Goal: Navigation & Orientation: Find specific page/section

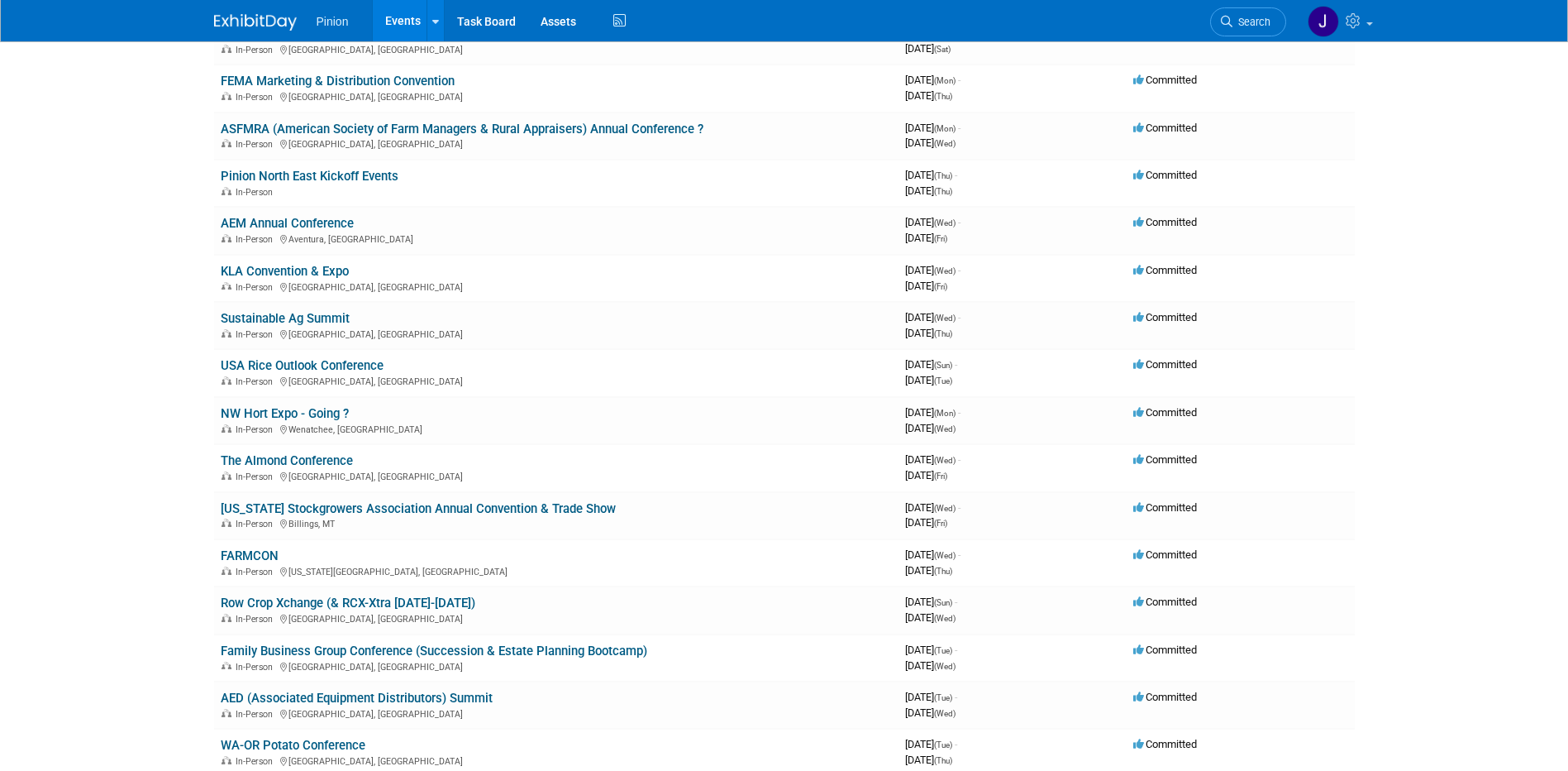
scroll to position [1408, 0]
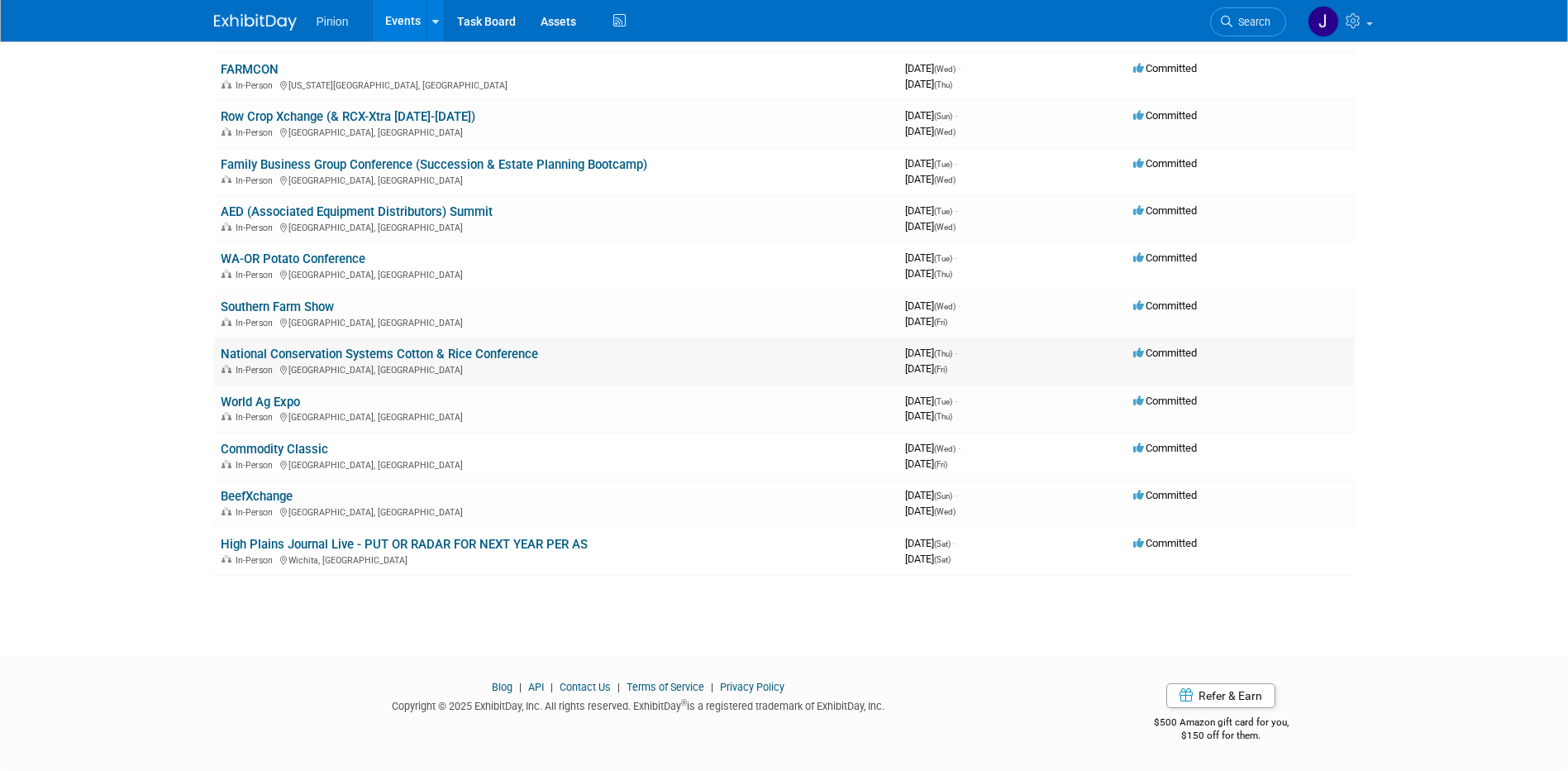
click at [442, 349] on link "National Conservation Systems Cotton & Rice Conference" at bounding box center [379, 354] width 318 height 15
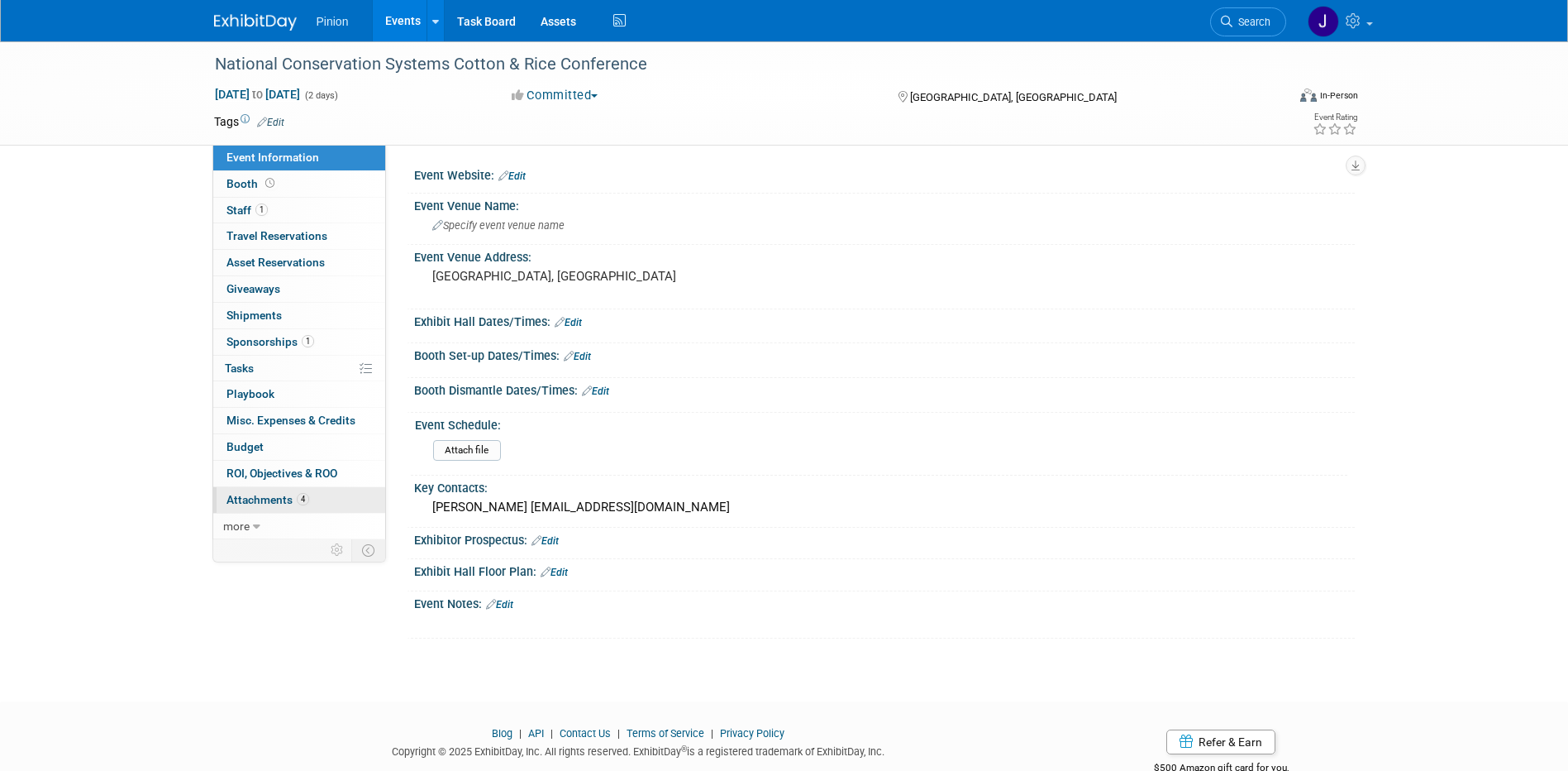
click at [278, 496] on span "Attachments 4" at bounding box center [268, 499] width 82 height 13
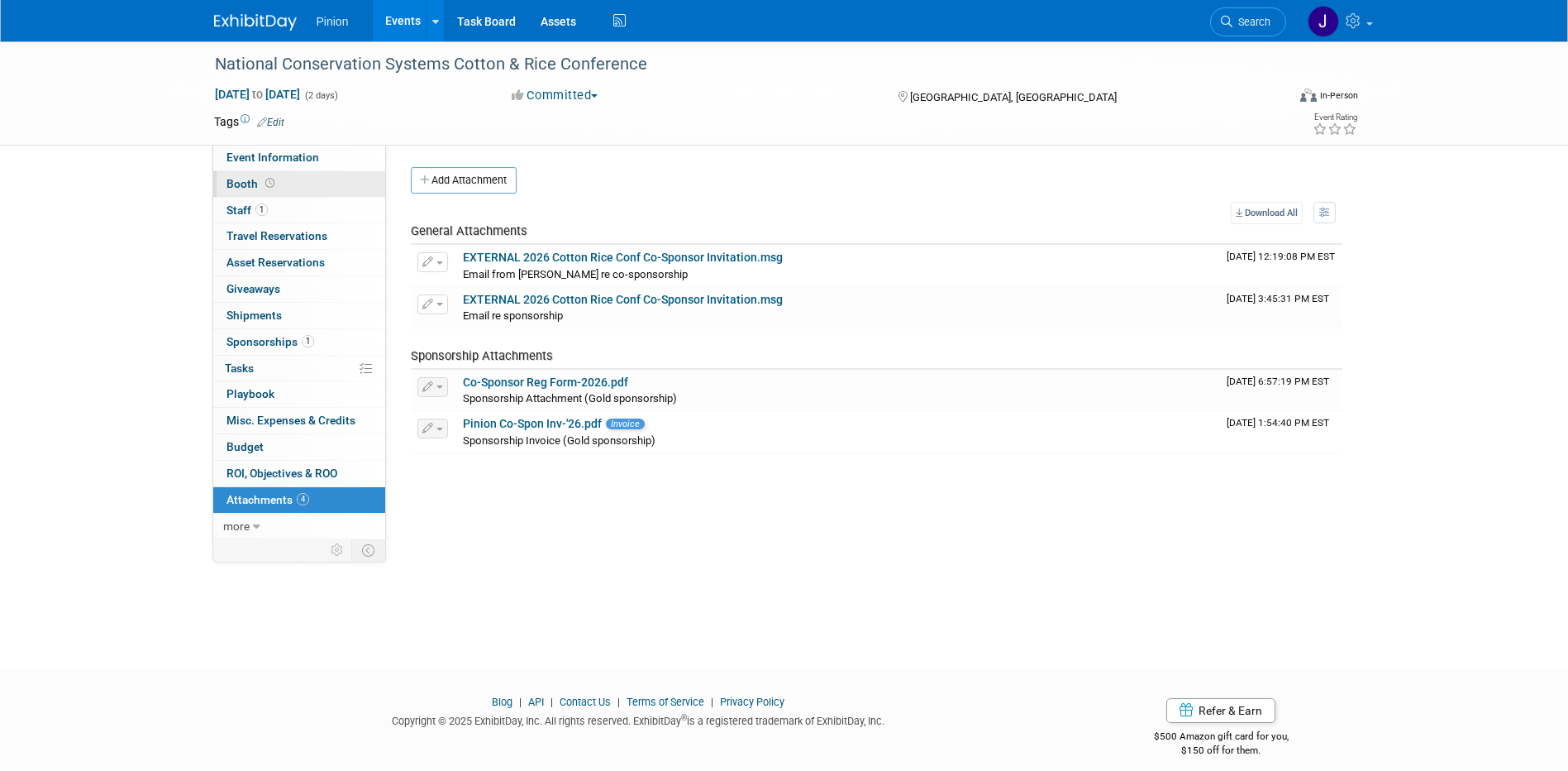
click at [249, 178] on span "Booth" at bounding box center [253, 184] width 51 height 13
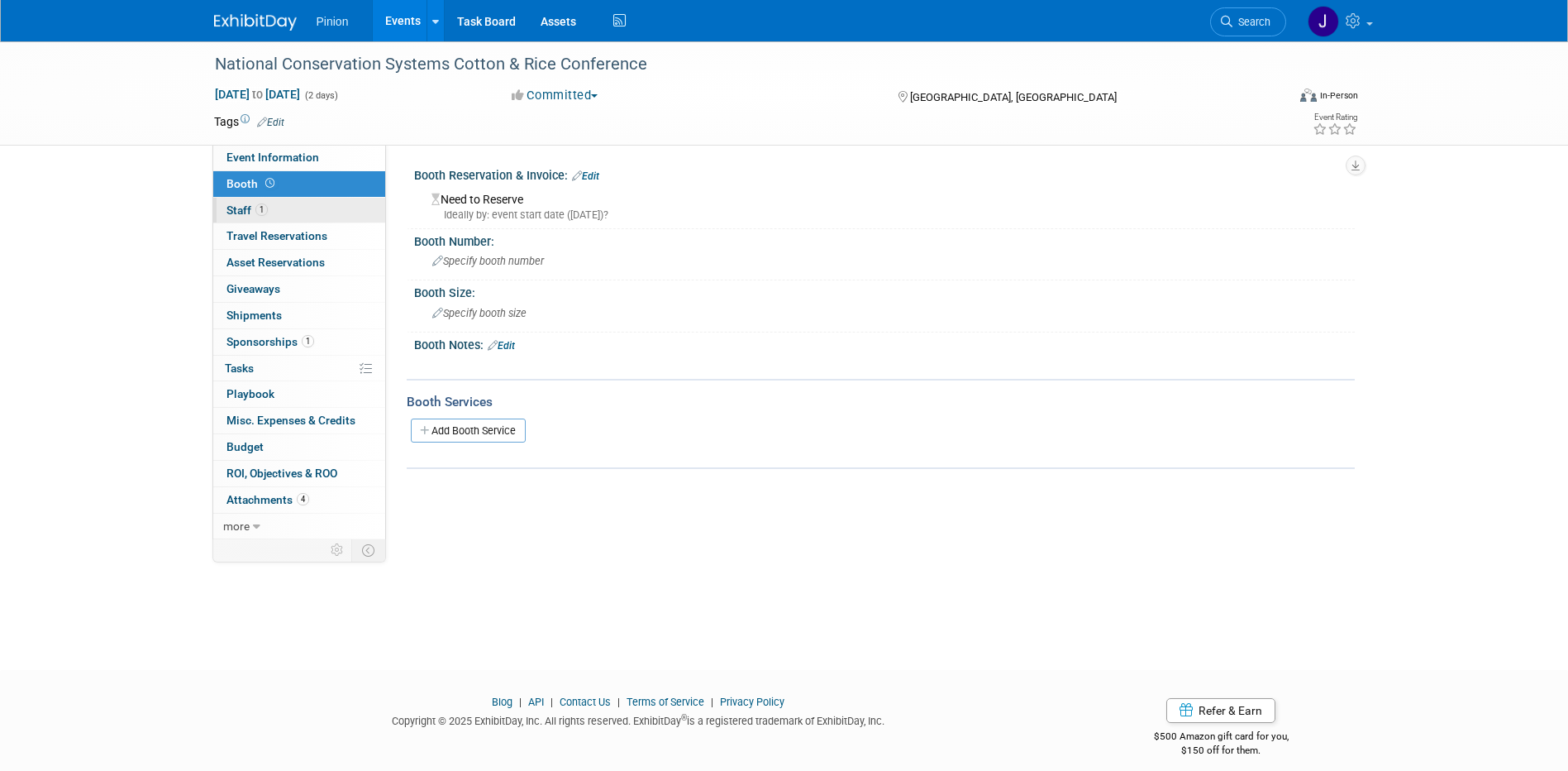
click at [253, 210] on span "Staff 1" at bounding box center [248, 210] width 42 height 13
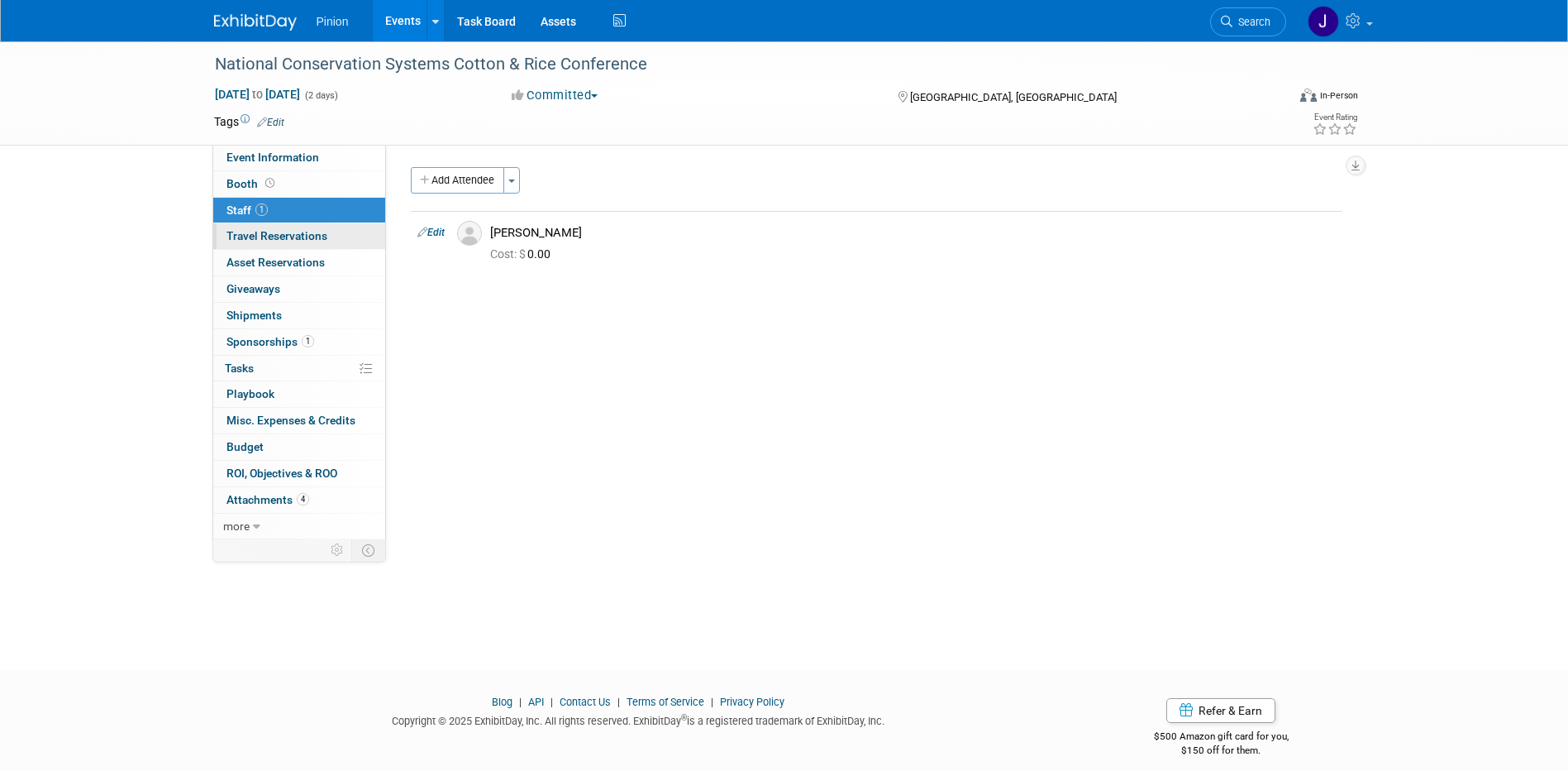
click at [266, 234] on span "Travel Reservations 0" at bounding box center [277, 236] width 101 height 13
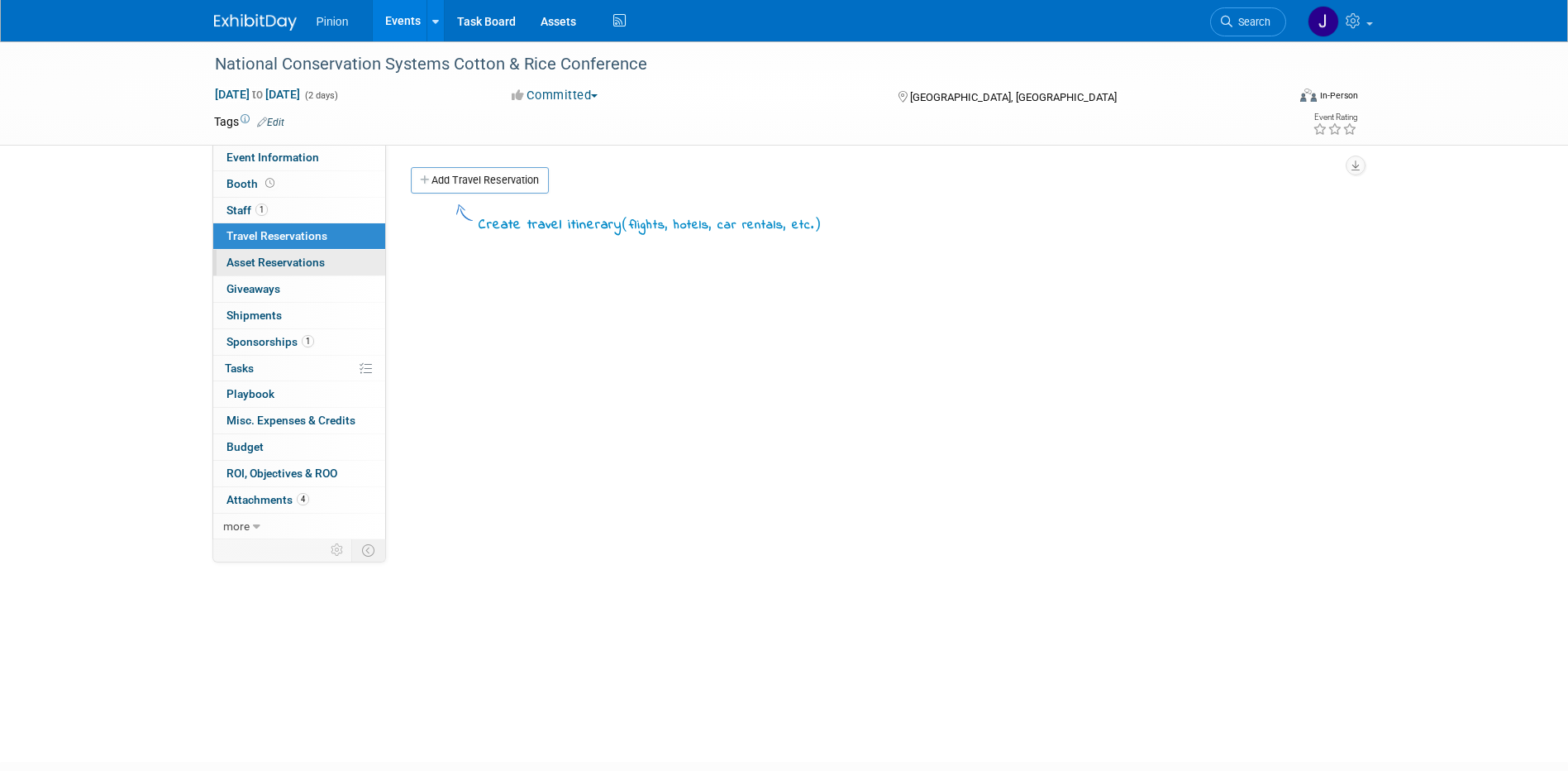
click at [268, 257] on span "Asset Reservations 0" at bounding box center [276, 262] width 98 height 13
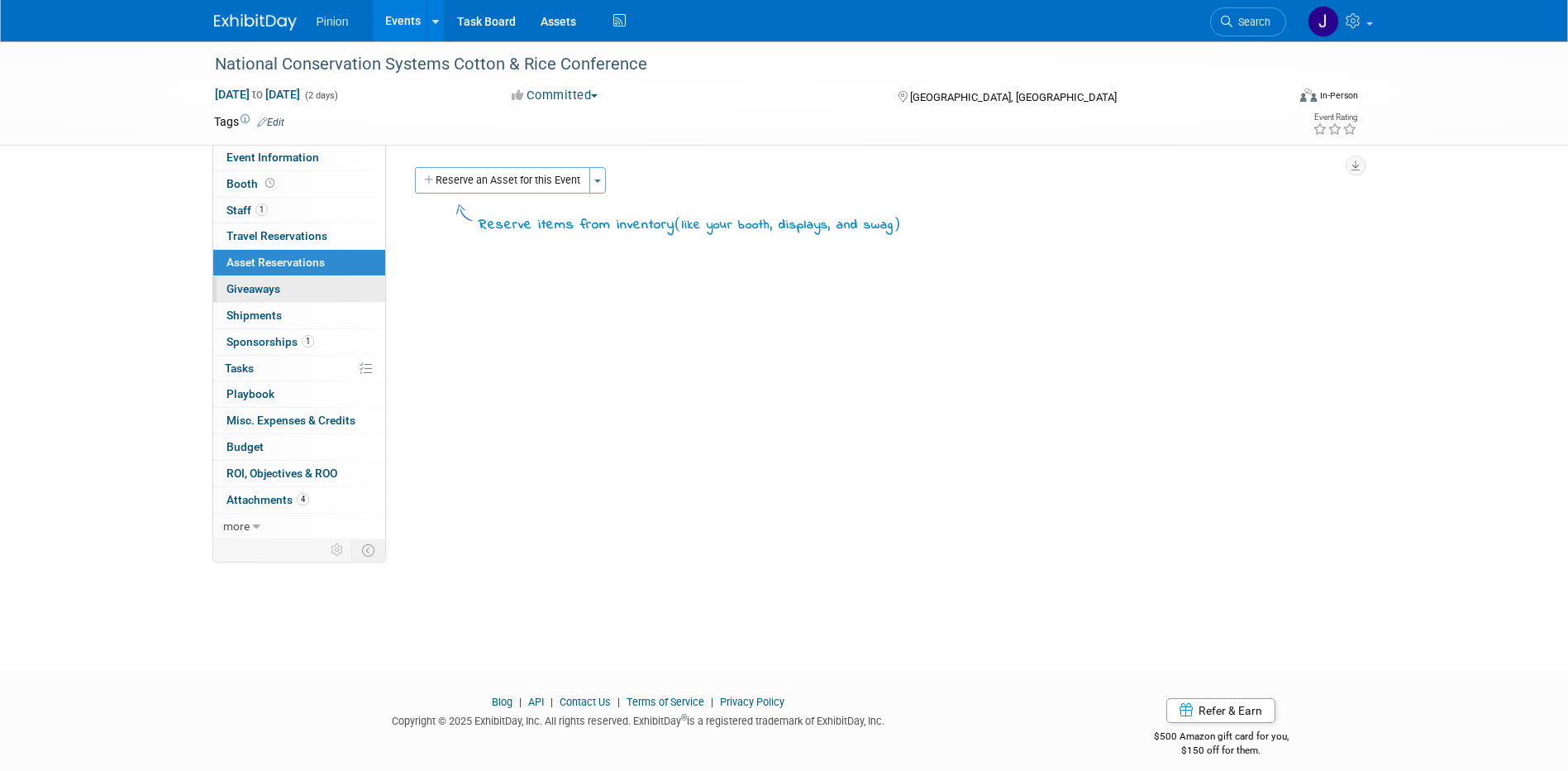
click at [267, 283] on span "Giveaways 0" at bounding box center [253, 289] width 54 height 13
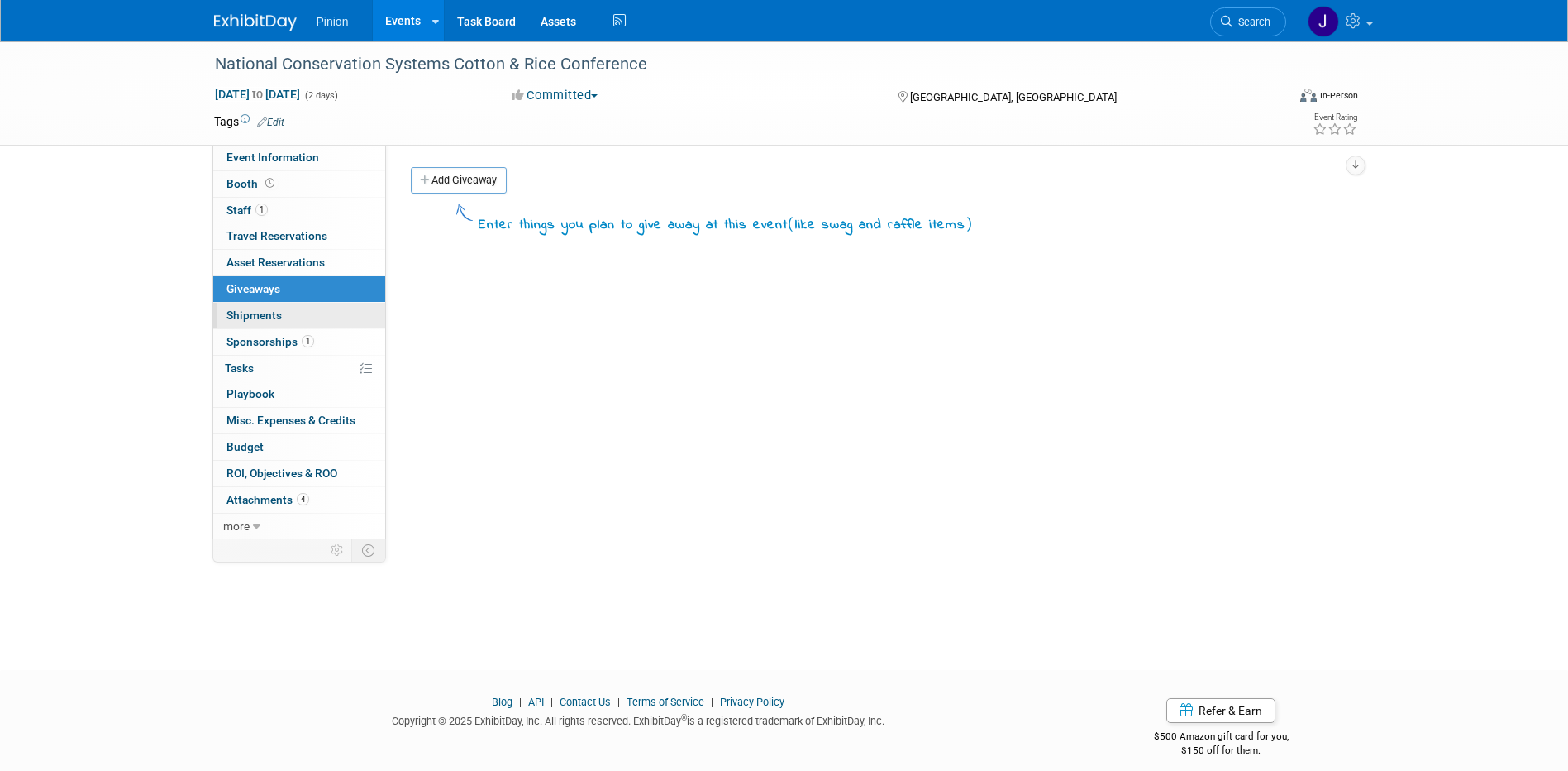
click at [271, 312] on span "Shipments 0" at bounding box center [254, 315] width 56 height 13
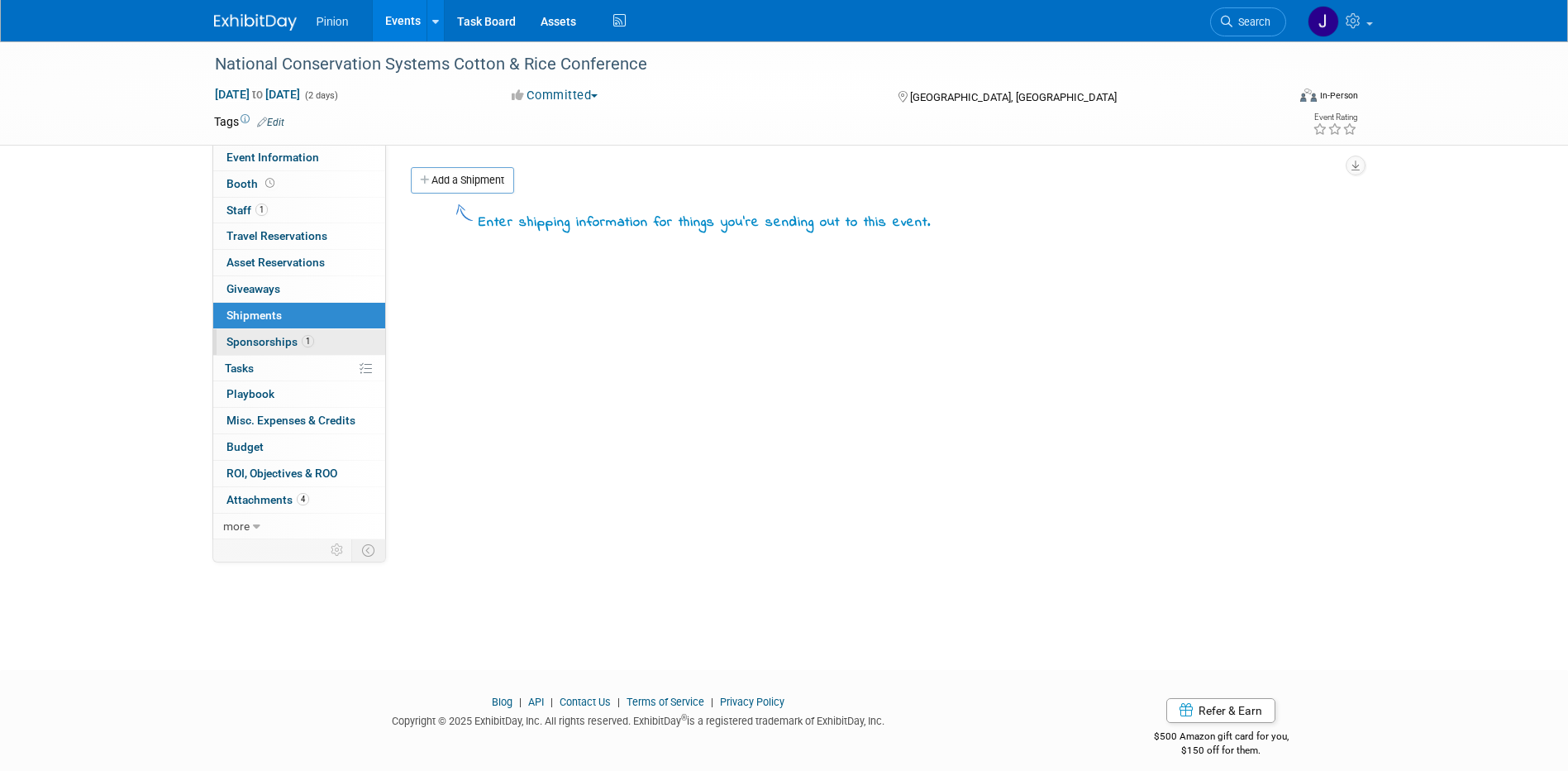
click at [273, 339] on span "Sponsorships 1" at bounding box center [270, 342] width 88 height 13
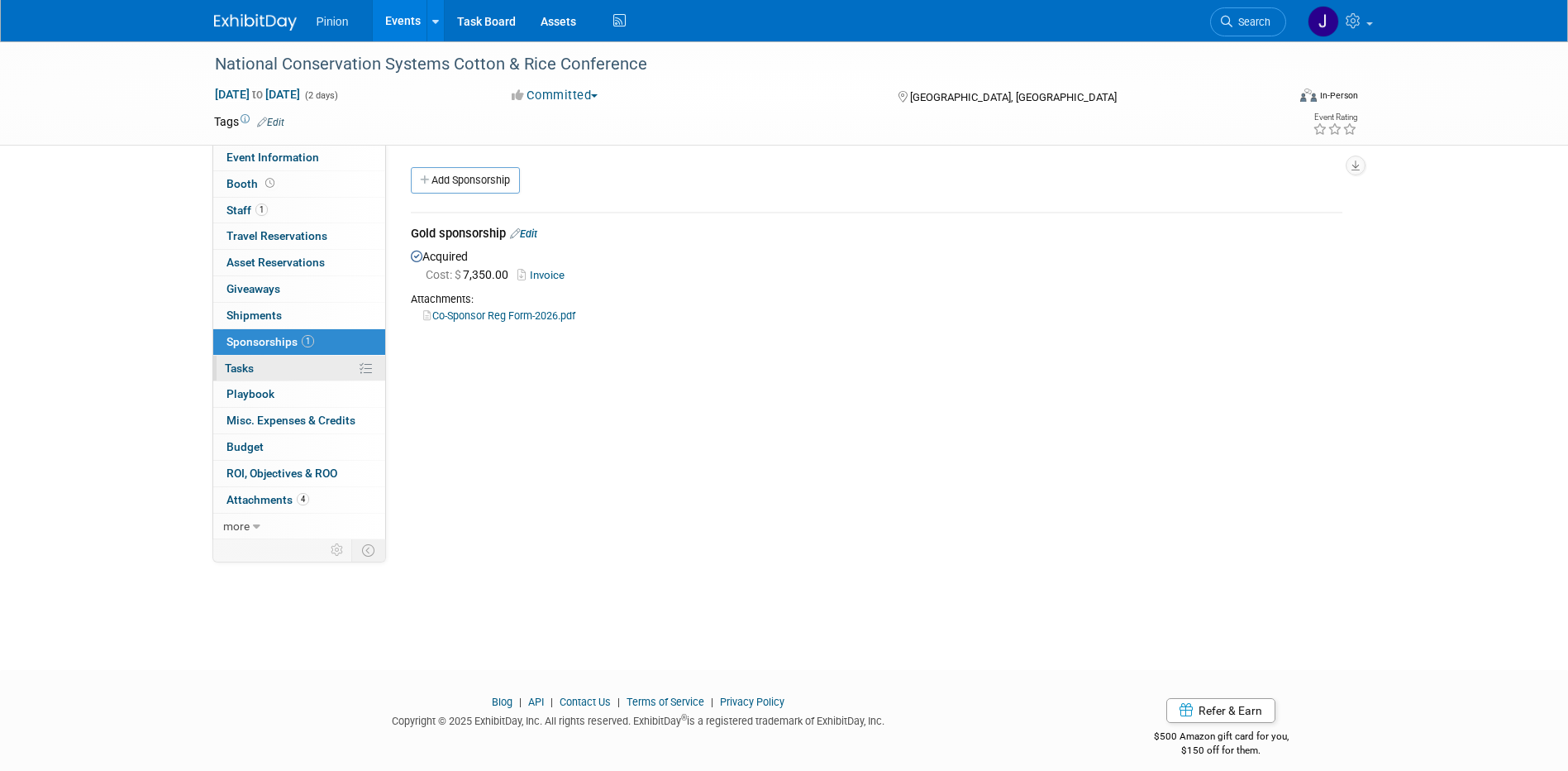
click at [250, 365] on span "Tasks 0%" at bounding box center [239, 368] width 29 height 13
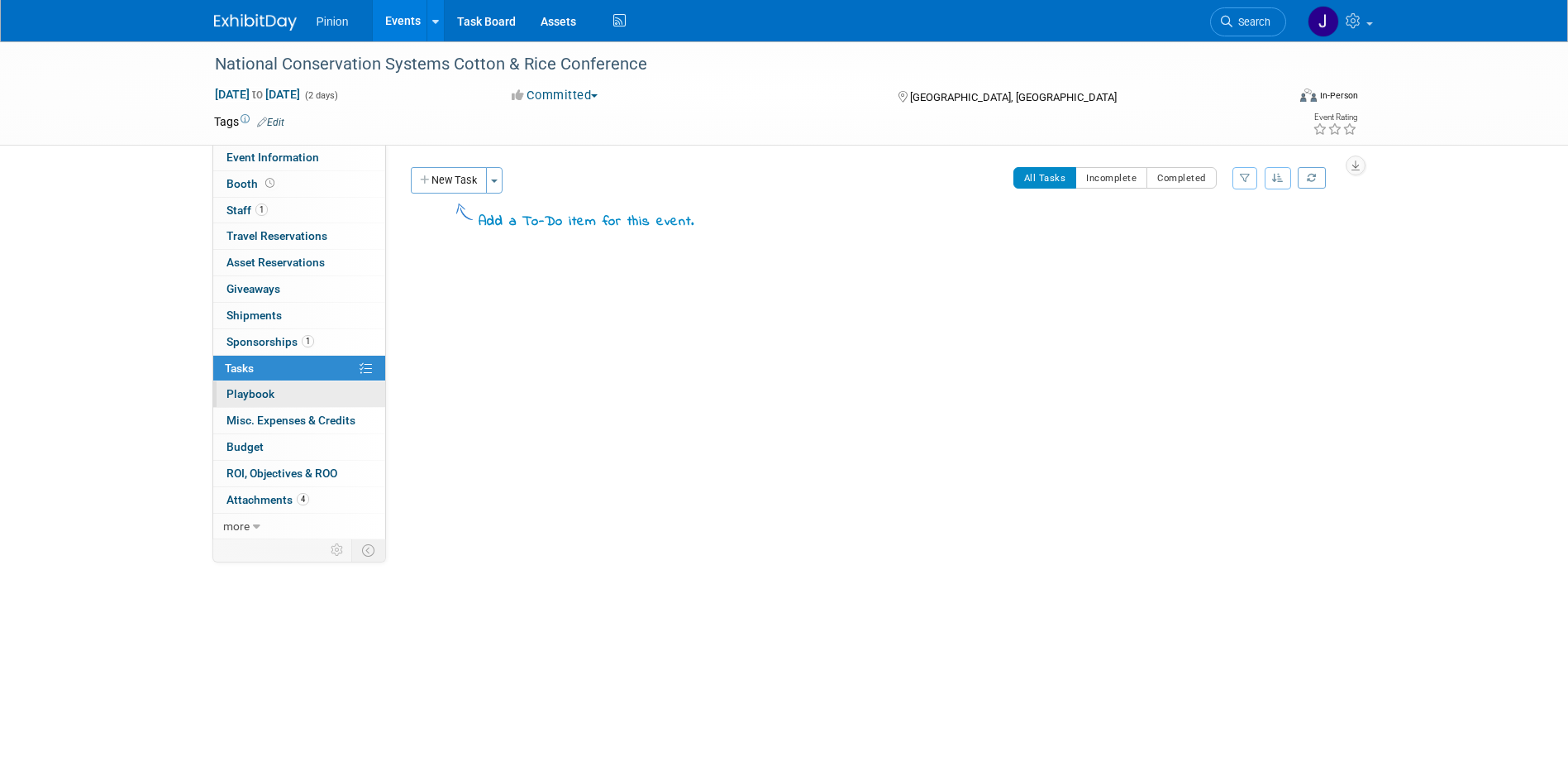
click at [251, 407] on link "0 Playbook 0" at bounding box center [300, 394] width 172 height 26
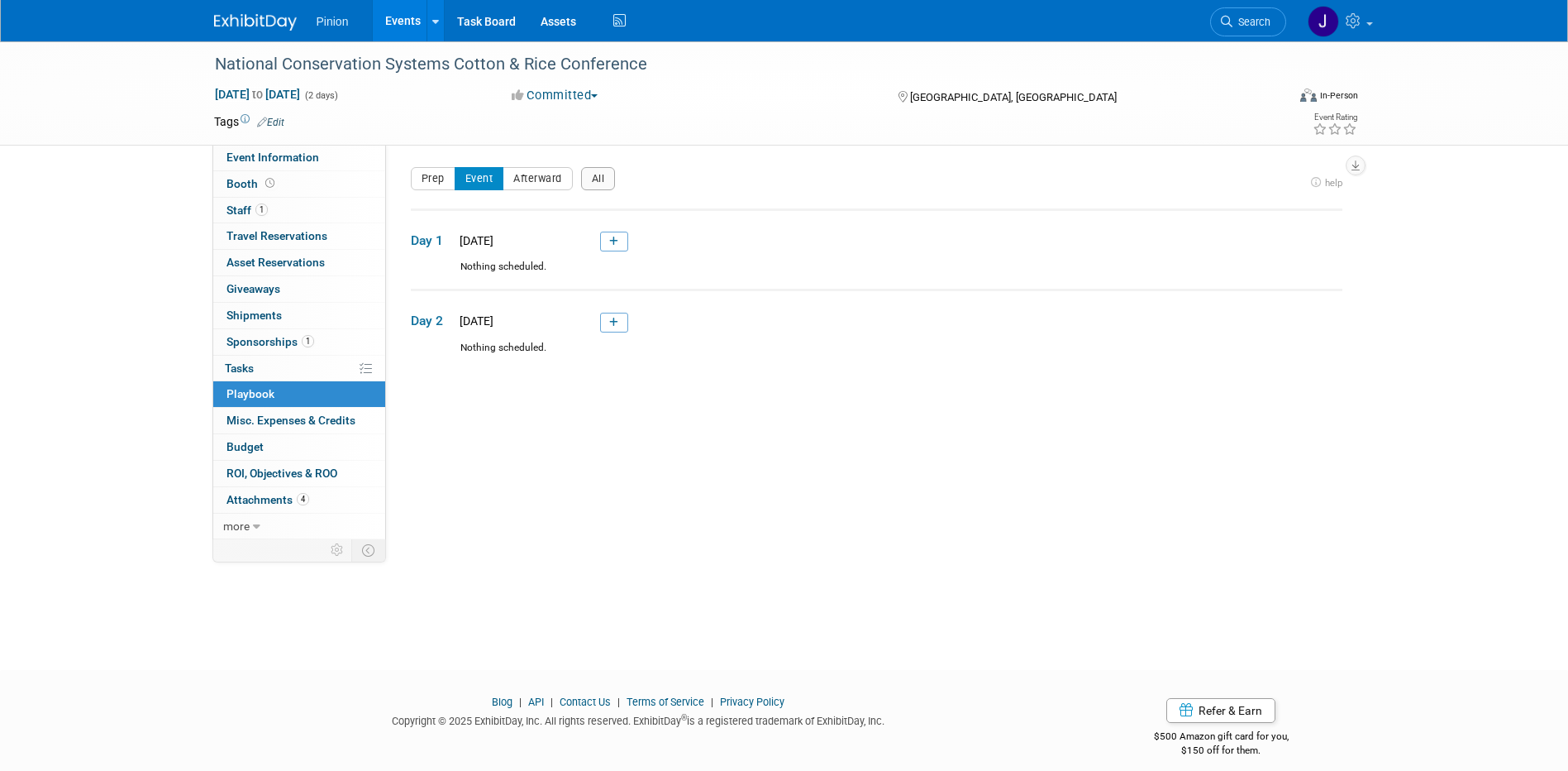
drag, startPoint x: 259, startPoint y: 423, endPoint x: 254, endPoint y: 456, distance: 33.4
click at [259, 424] on span "Misc. Expenses & Credits 0" at bounding box center [291, 420] width 129 height 13
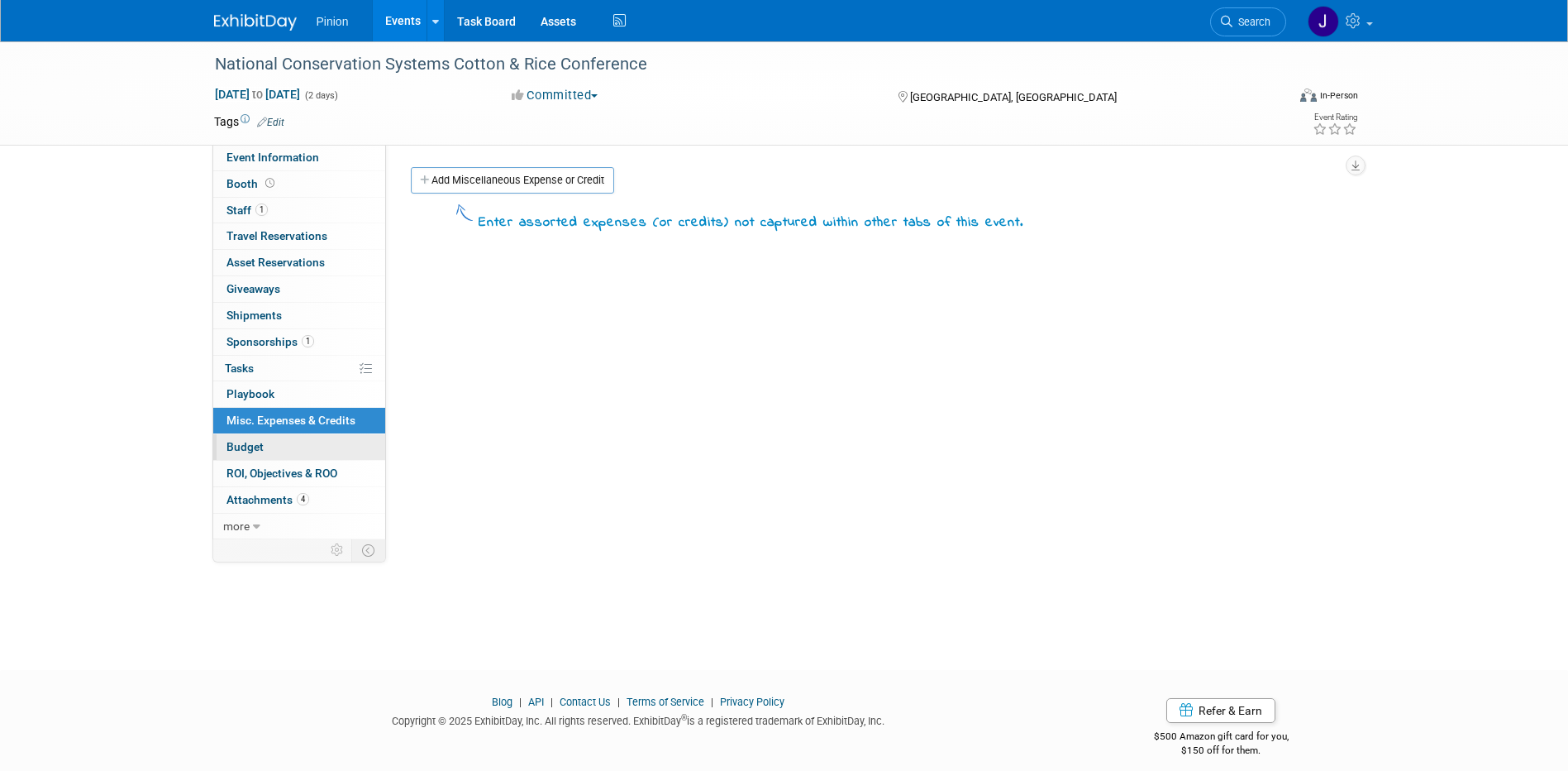
click at [253, 447] on span "Budget" at bounding box center [245, 447] width 37 height 13
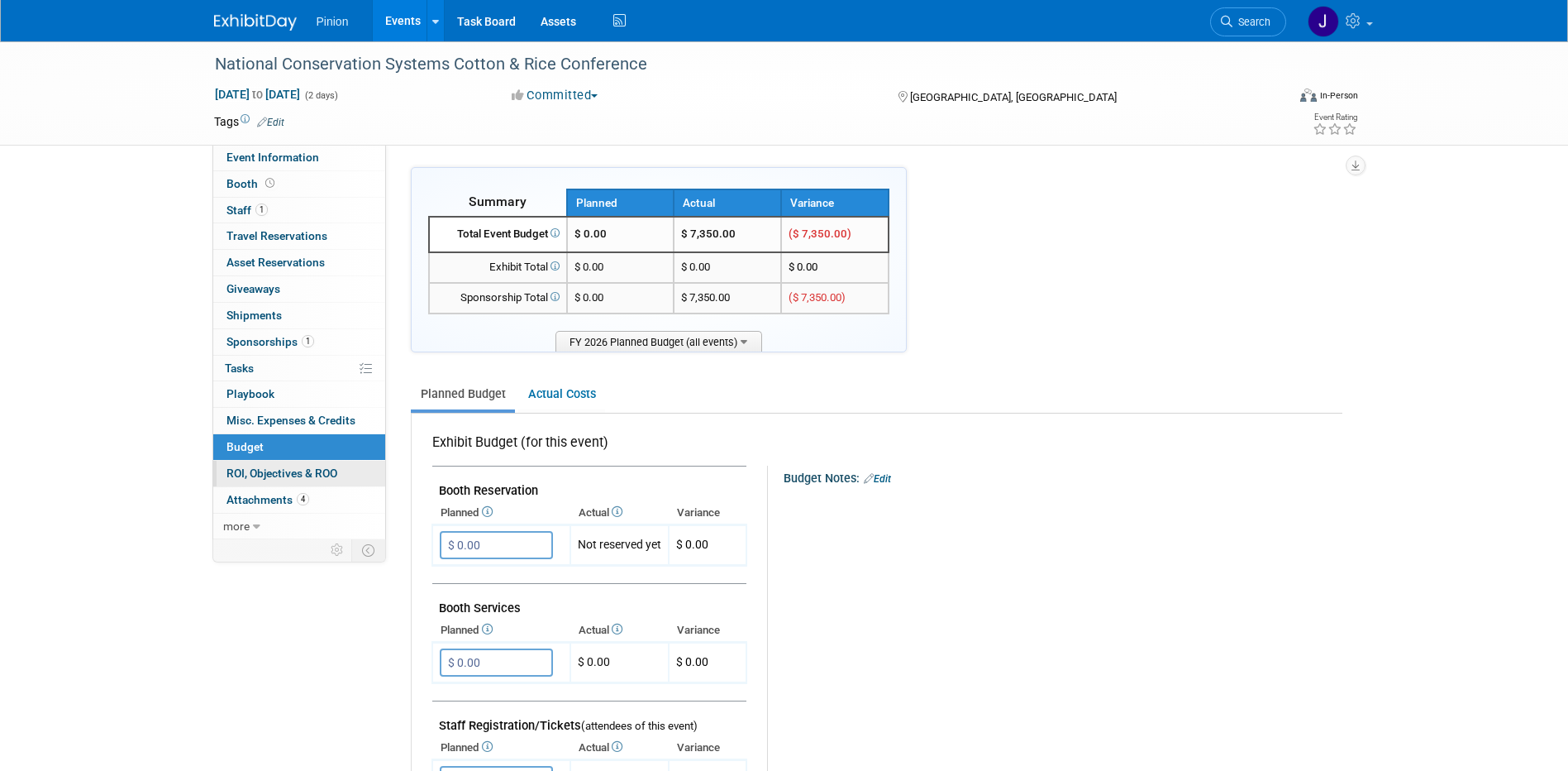
click at [250, 464] on link "0 ROI, Objectives & ROO 0" at bounding box center [300, 473] width 172 height 26
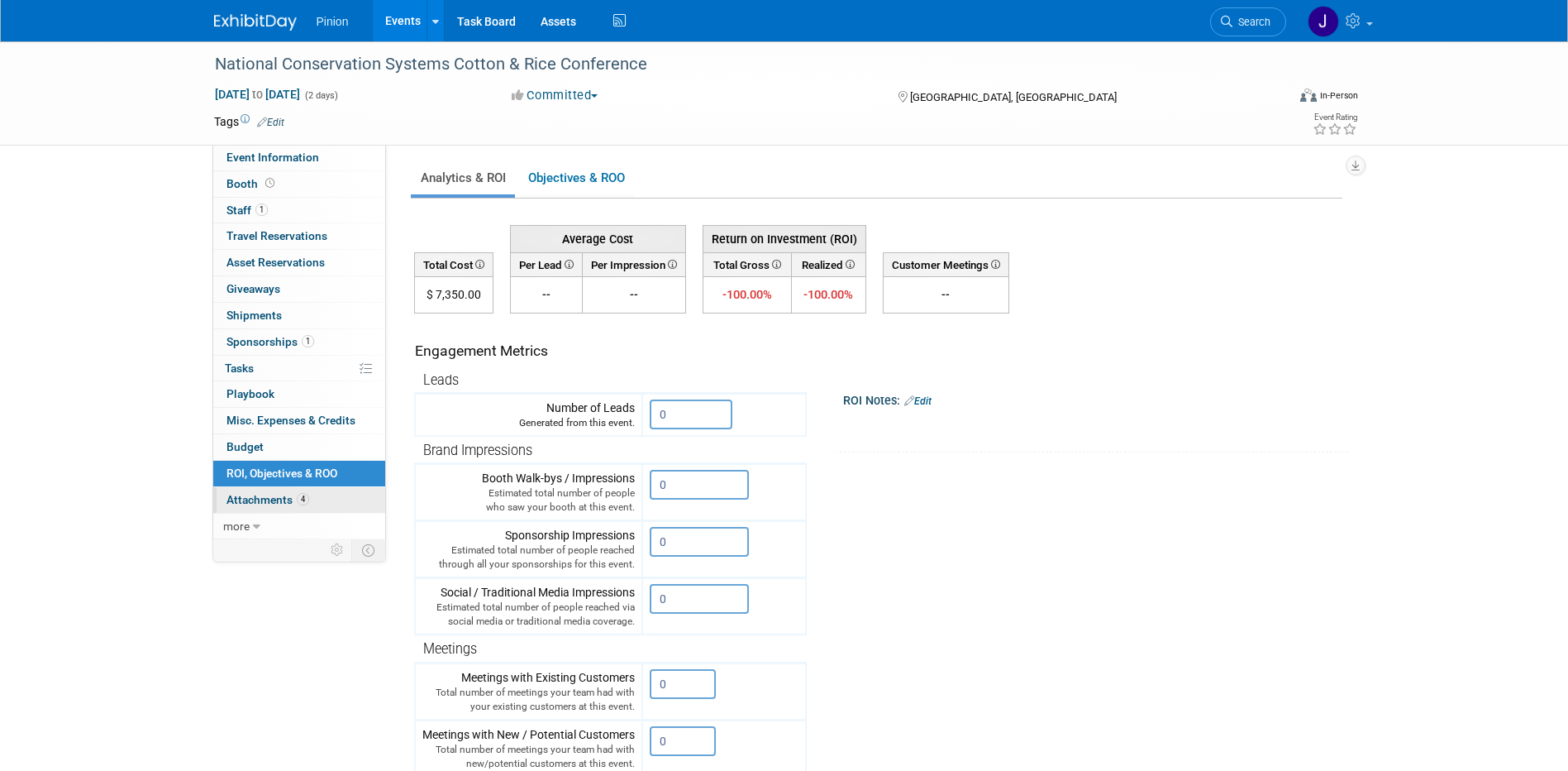
click at [252, 494] on span "Attachments 4" at bounding box center [268, 499] width 82 height 13
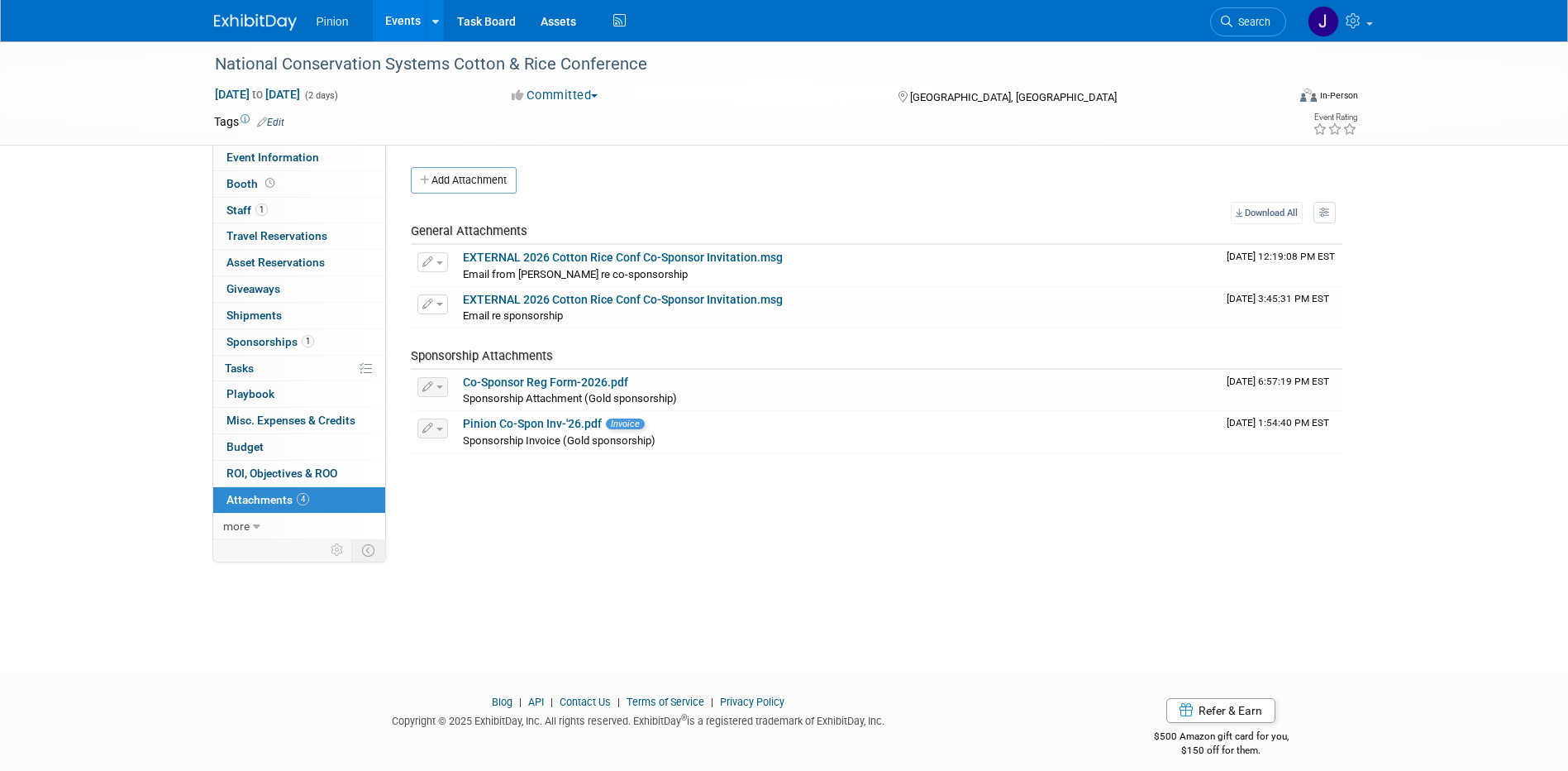
drag, startPoint x: 243, startPoint y: 18, endPoint x: 248, endPoint y: 28, distance: 11.2
click at [243, 18] on img at bounding box center [254, 22] width 82 height 16
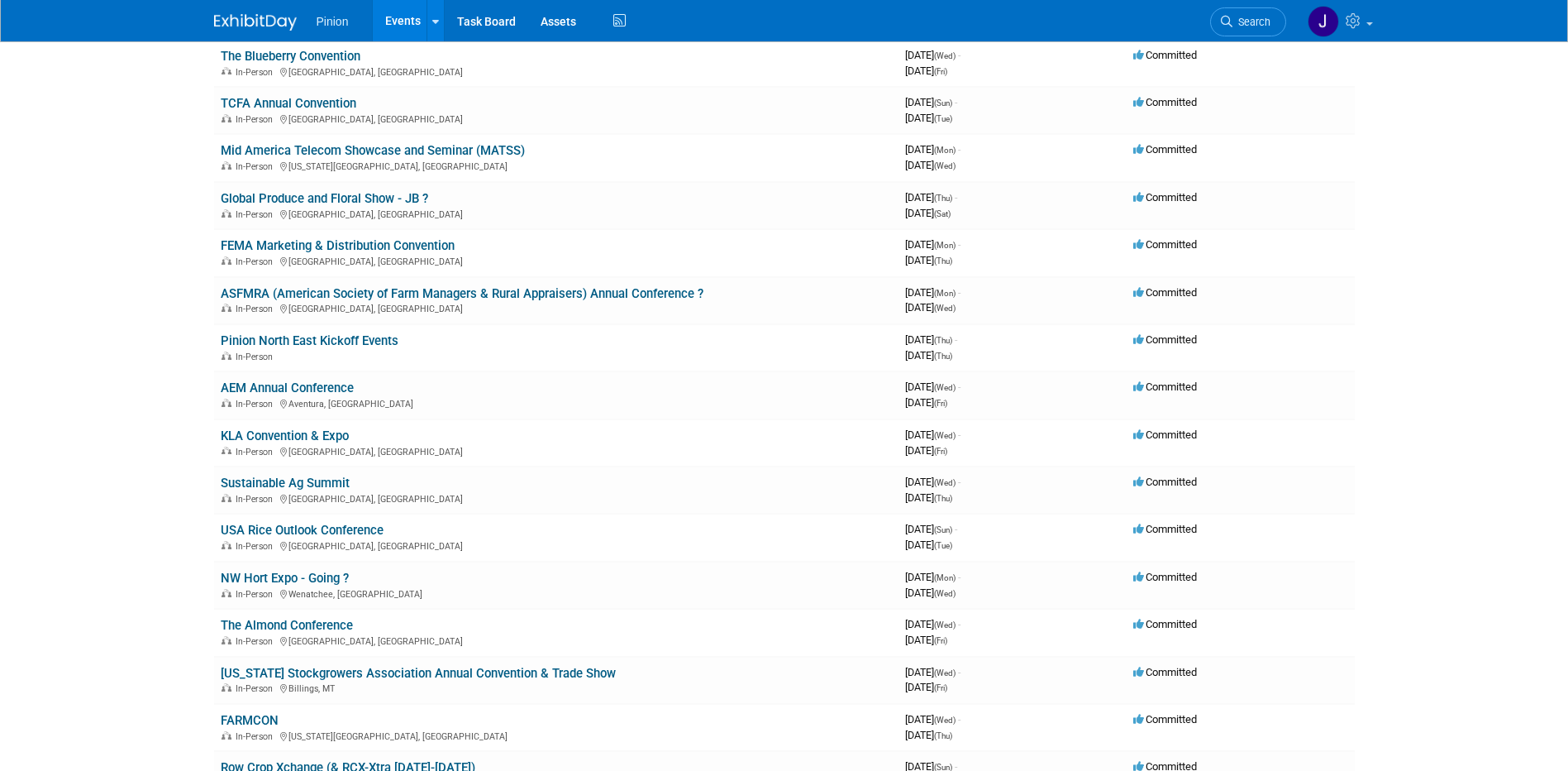
scroll to position [769, 0]
